Goal: Information Seeking & Learning: Understand process/instructions

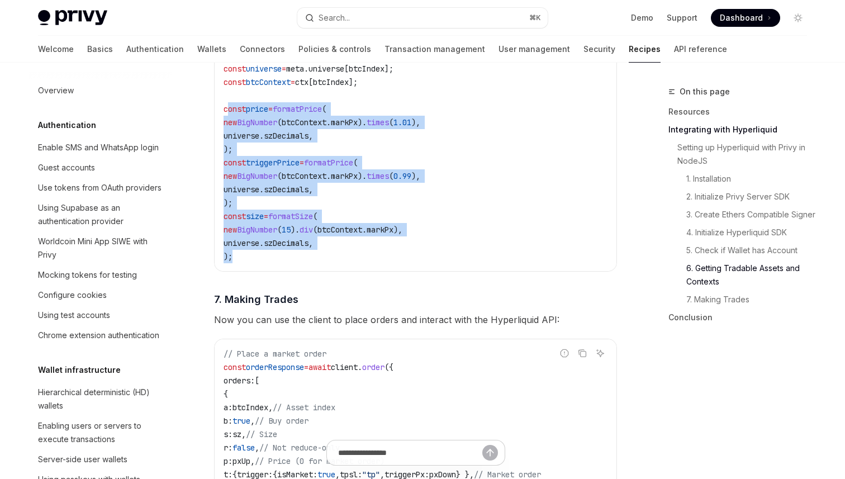
scroll to position [1043, 0]
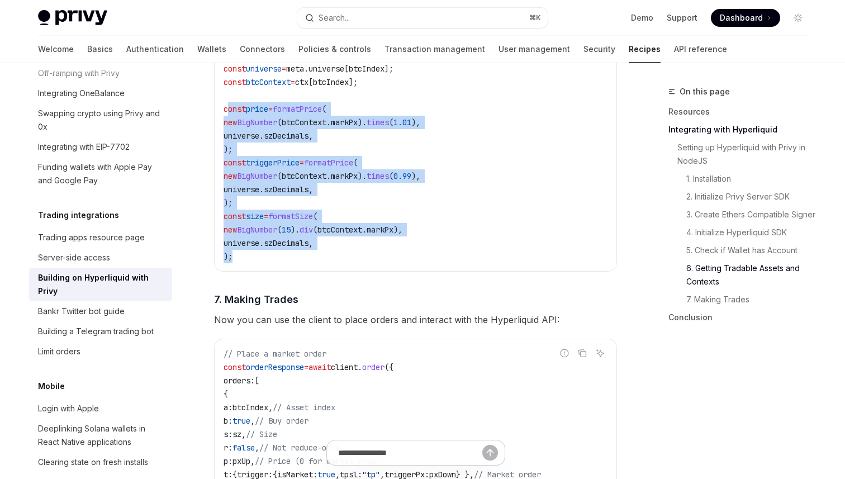
click at [290, 261] on code "// Get available assets const metaAndCtx = await infoClient . metaAndAssetCtxs …" at bounding box center [415, 115] width 384 height 295
drag, startPoint x: 273, startPoint y: 254, endPoint x: 211, endPoint y: 120, distance: 147.2
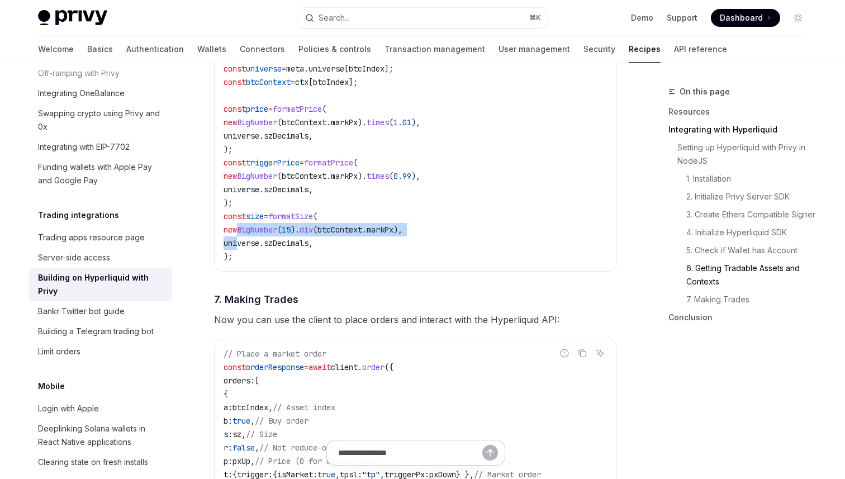
click at [236, 241] on code "// Get available assets const metaAndCtx = await infoClient . metaAndAssetCtxs …" at bounding box center [415, 115] width 384 height 295
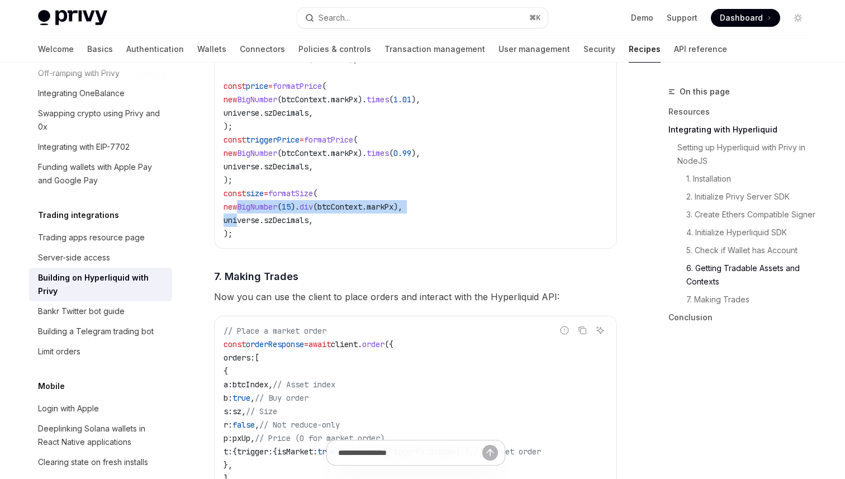
scroll to position [1722, 0]
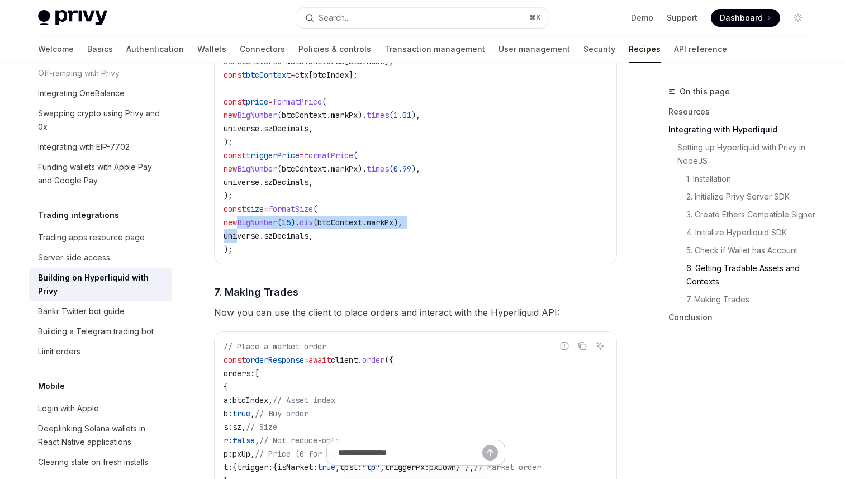
click at [236, 240] on span "universe" at bounding box center [241, 236] width 36 height 10
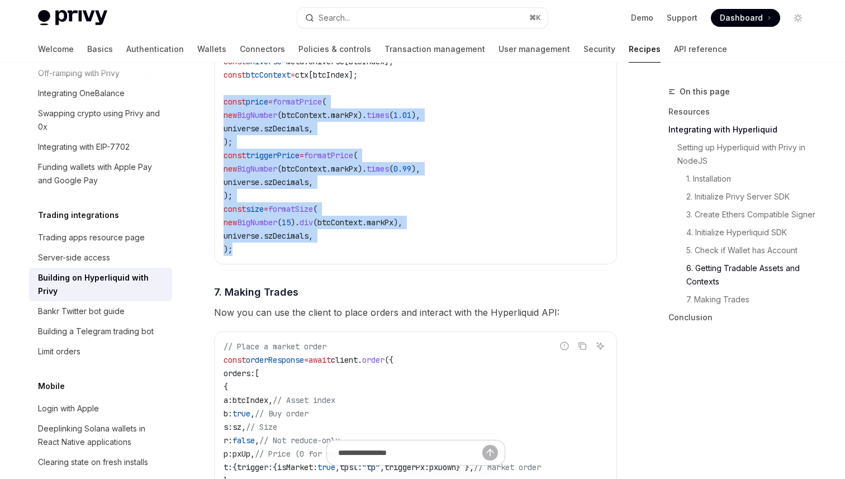
drag, startPoint x: 235, startPoint y: 260, endPoint x: 198, endPoint y: 111, distance: 153.5
copy code "const price = formatPrice ( new BigNumber ( btcContext . markPx ). times ( 1.01…"
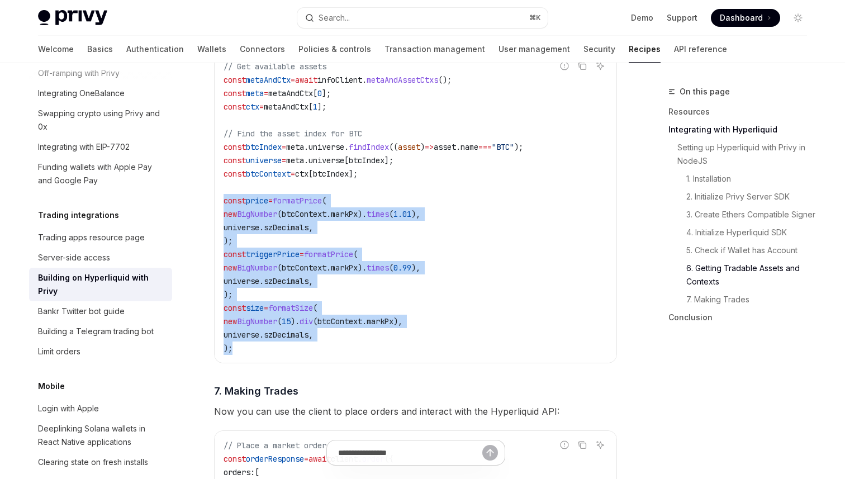
scroll to position [1594, 0]
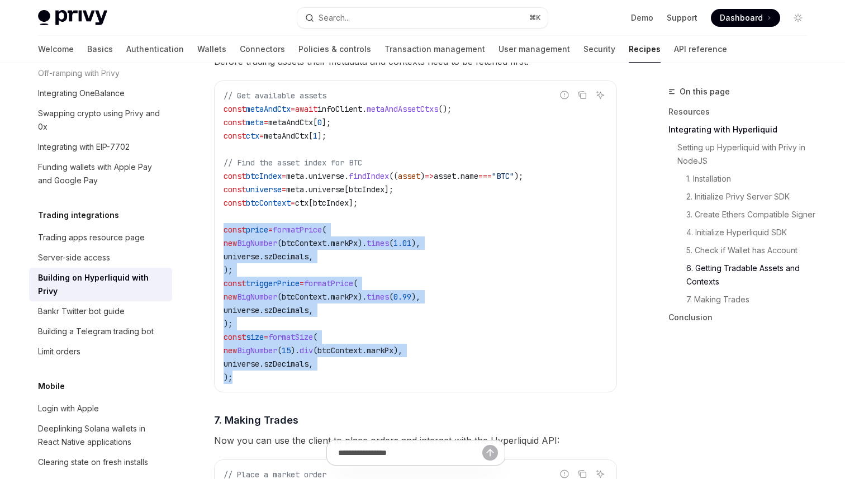
copy code "const price = formatPrice ( new BigNumber ( btcContext . markPx ). times ( 1.01…"
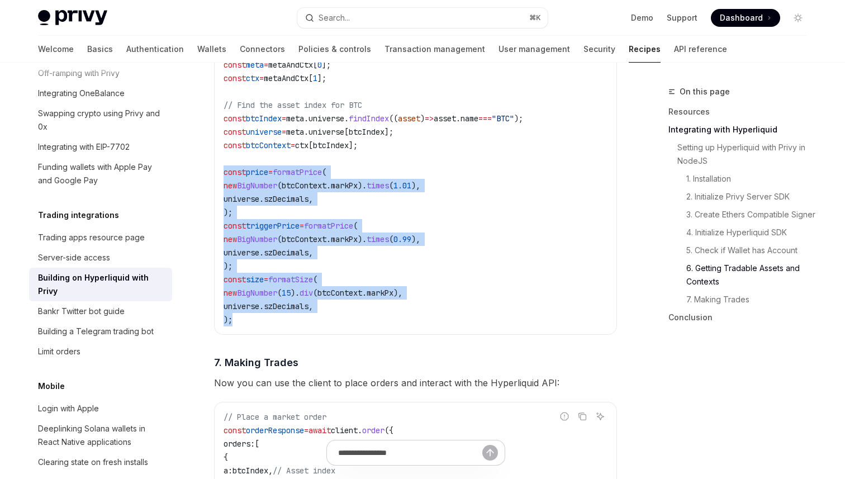
click at [319, 215] on code "// Get available assets const metaAndCtx = await infoClient . metaAndAssetCtxs …" at bounding box center [415, 178] width 384 height 295
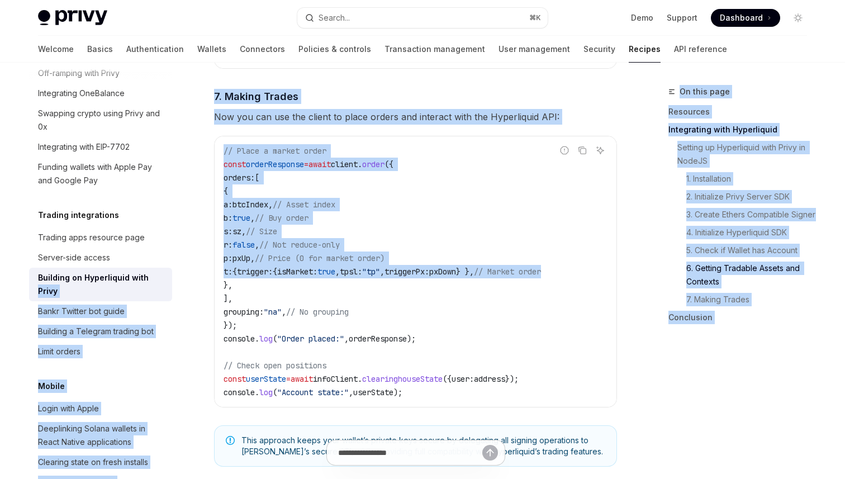
scroll to position [0, 0]
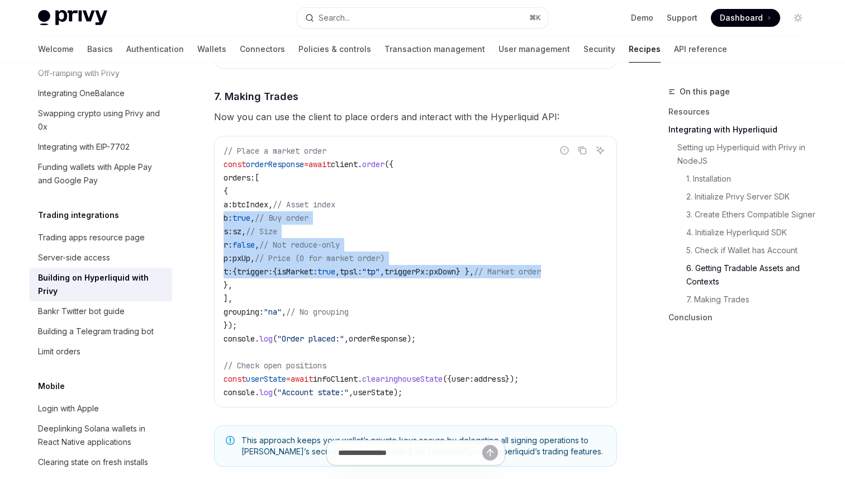
drag, startPoint x: 589, startPoint y: 273, endPoint x: 194, endPoint y: 224, distance: 397.4
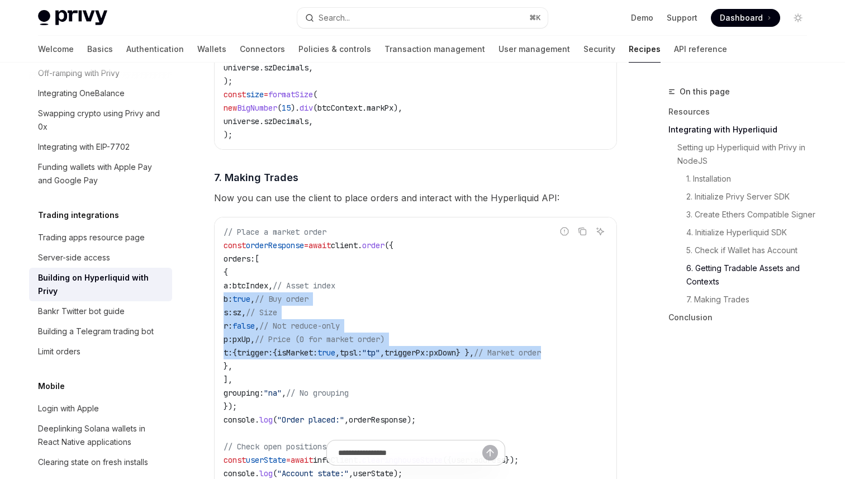
scroll to position [1860, 0]
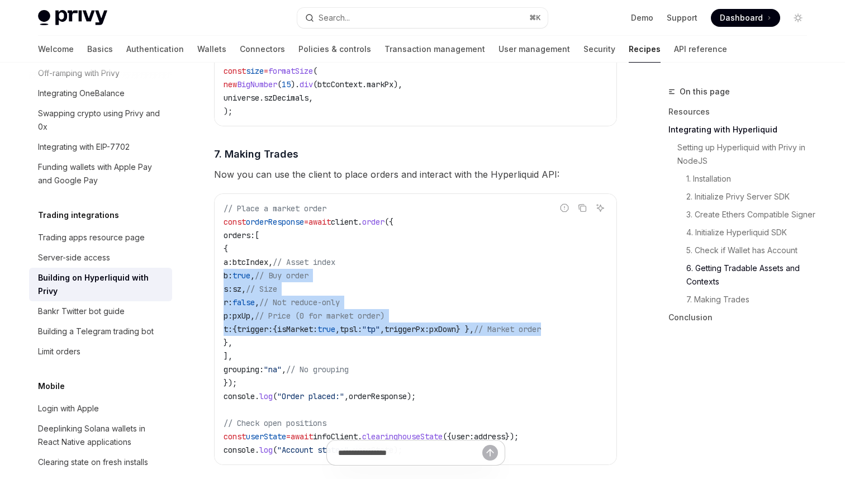
click at [339, 286] on code "// Place a market order const orderResponse = await client . order ({ orders: […" at bounding box center [415, 329] width 384 height 255
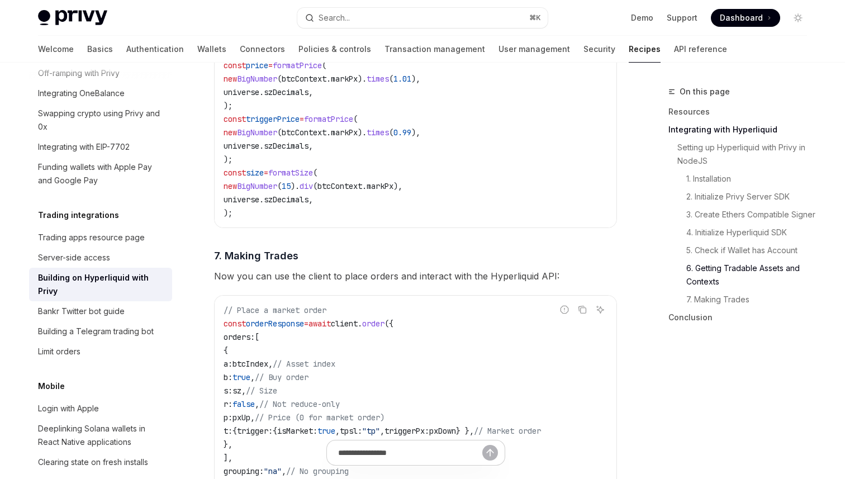
scroll to position [1756, 0]
